Goal: Information Seeking & Learning: Learn about a topic

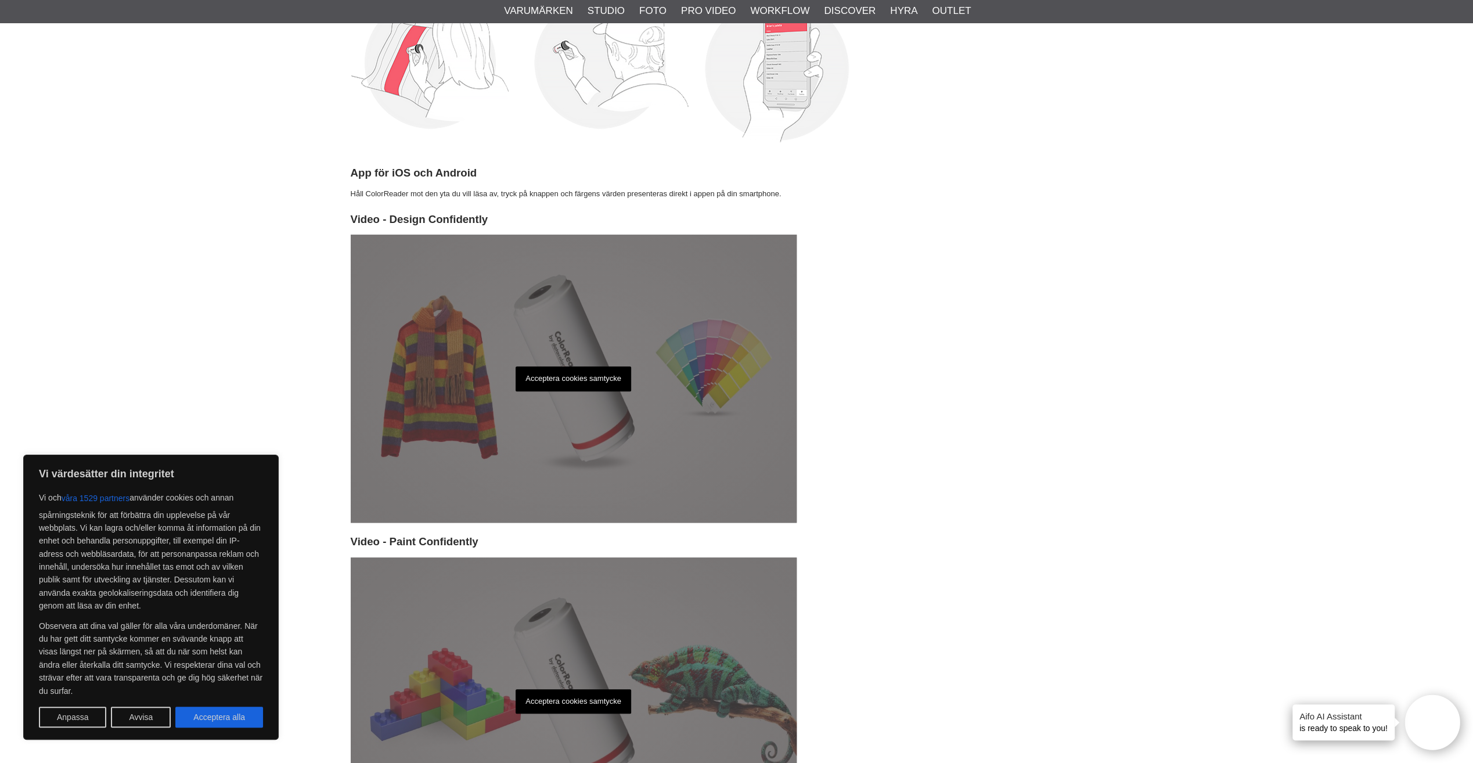
scroll to position [639, 0]
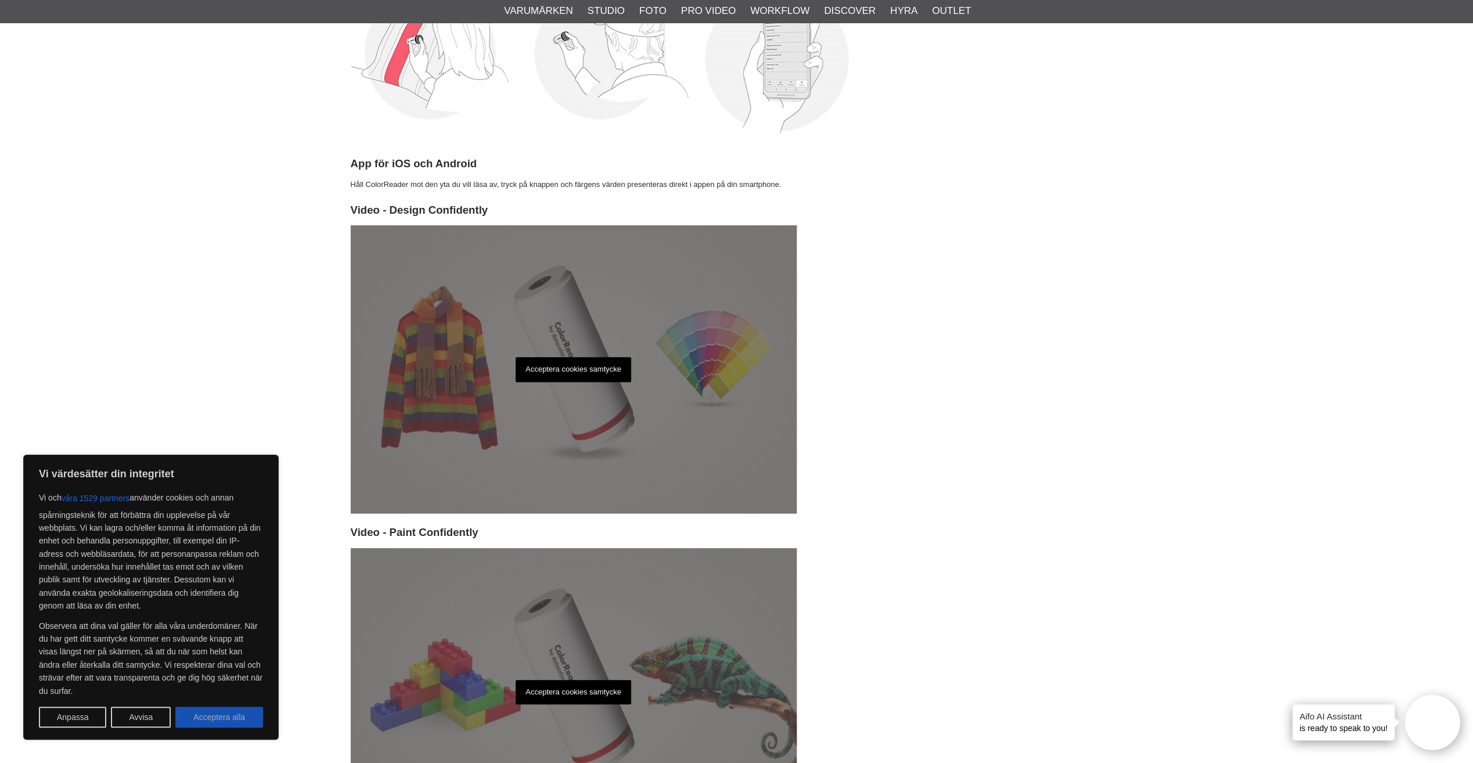
click at [242, 712] on button "Acceptera alla" at bounding box center [219, 717] width 88 height 21
checkbox input "true"
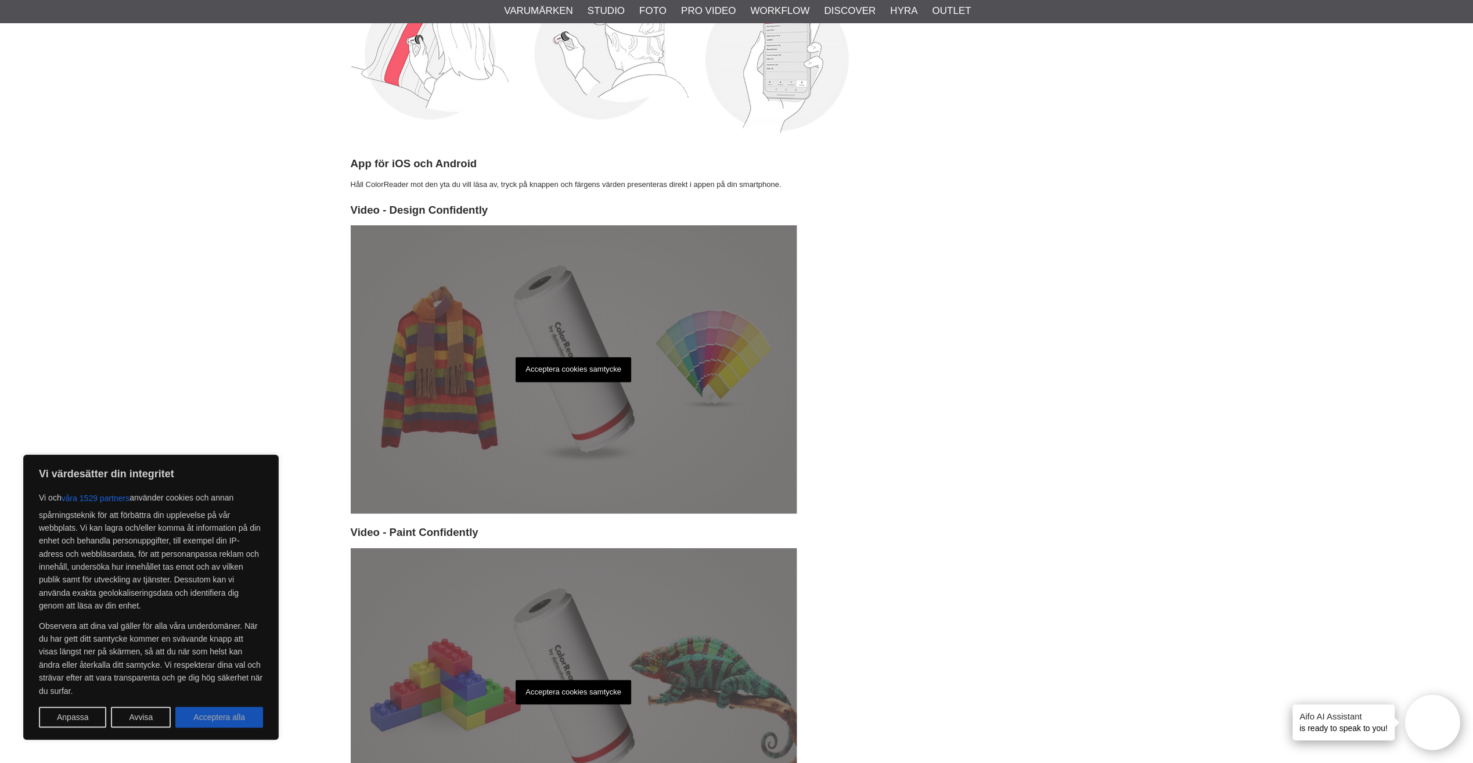
checkbox input "true"
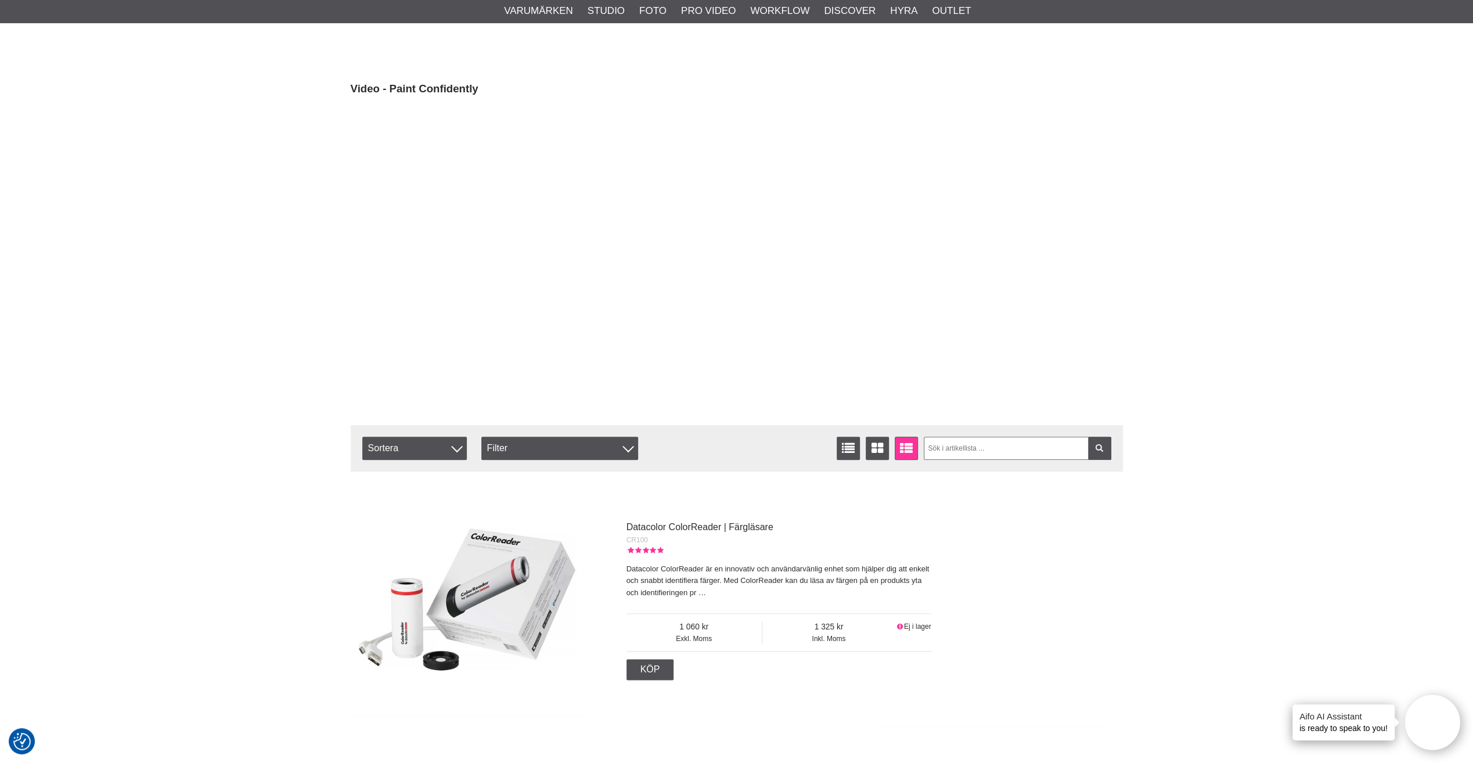
scroll to position [1103, 0]
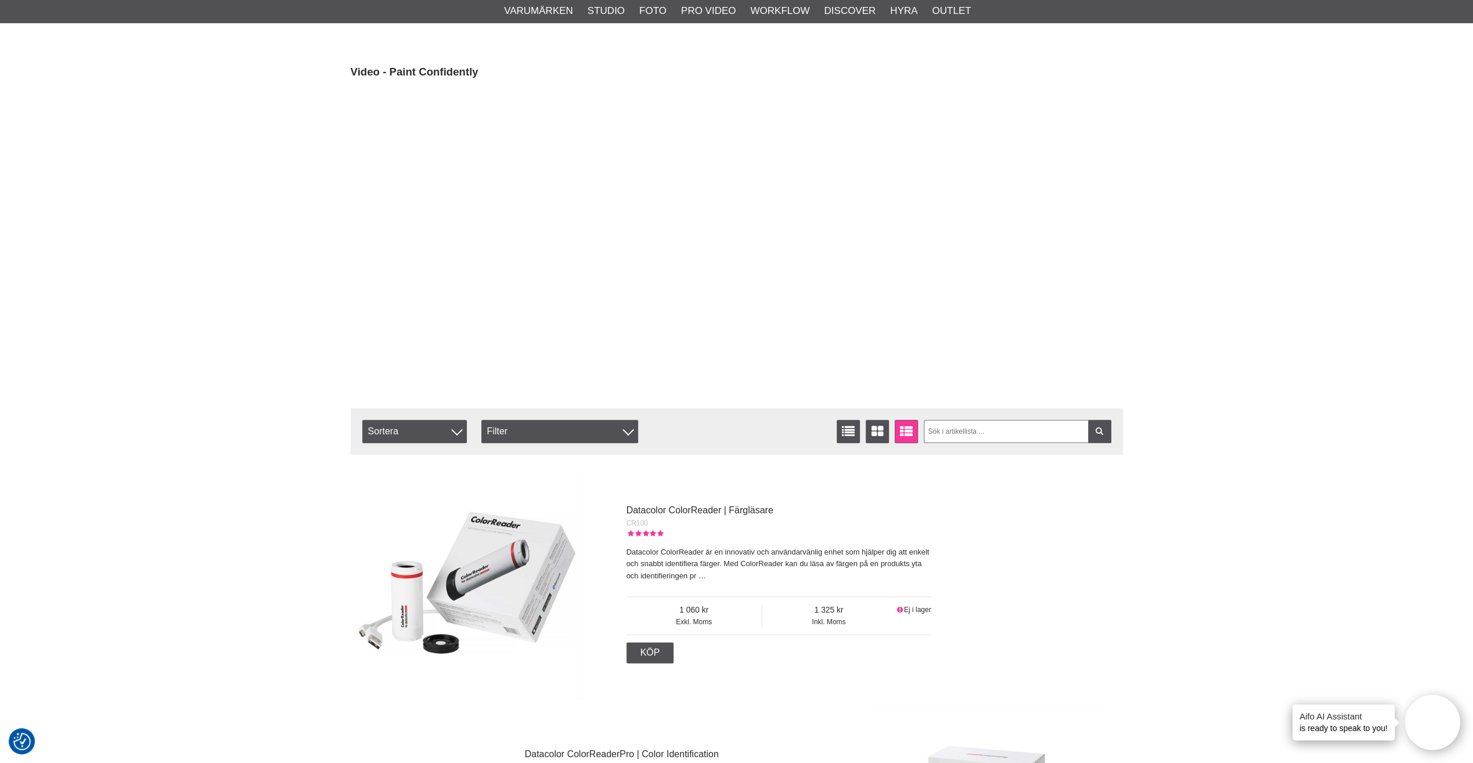
click at [716, 554] on p "Datacolor ColorReader är en innovativ och användarvänlig enhet som hjälper dig …" at bounding box center [778, 564] width 305 height 36
click at [730, 506] on link "Datacolor ColorReader | Färgläsare" at bounding box center [699, 510] width 147 height 10
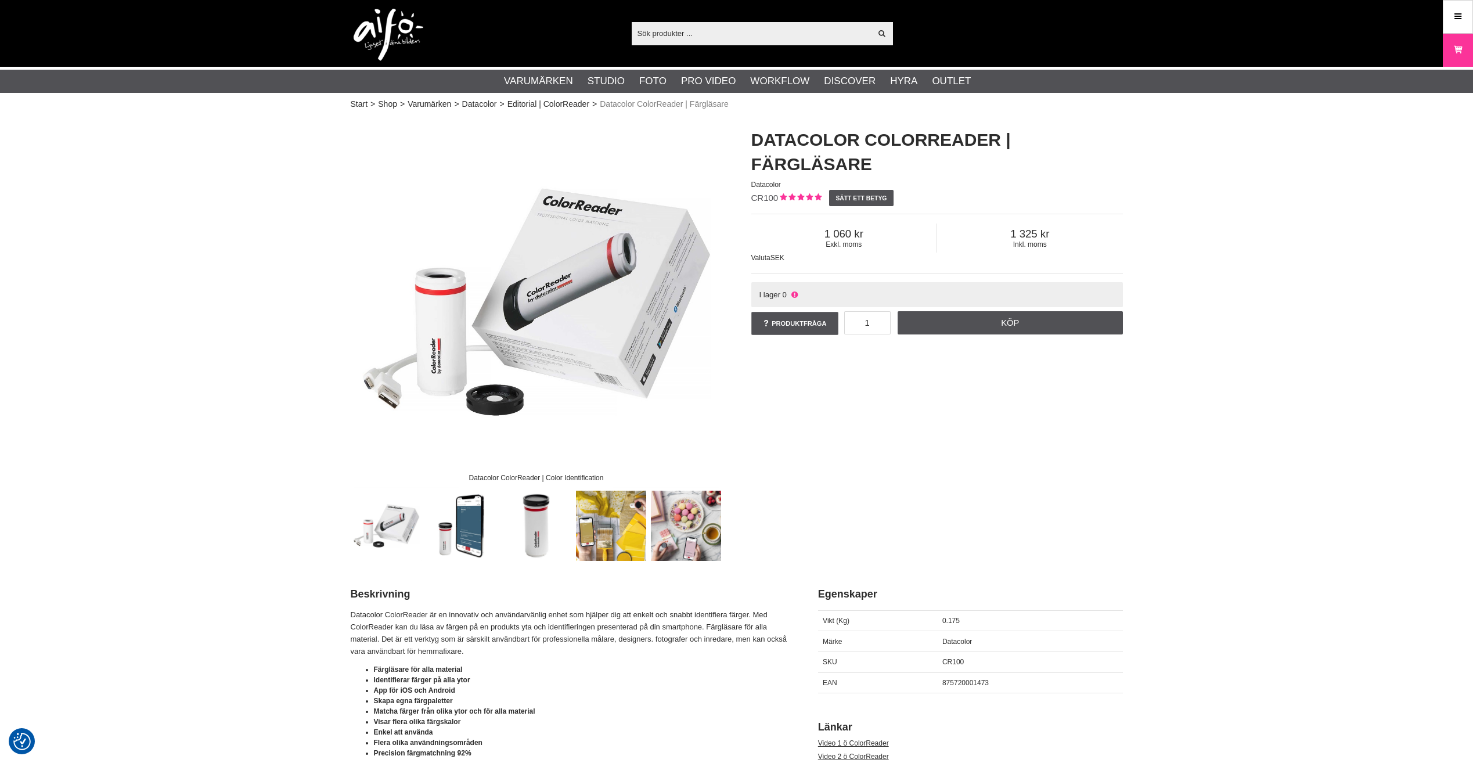
checkbox input "true"
